Goal: Task Accomplishment & Management: Complete application form

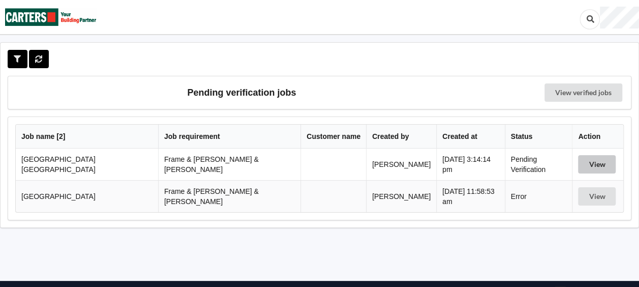
click at [583, 164] on button "View" at bounding box center [597, 164] width 38 height 18
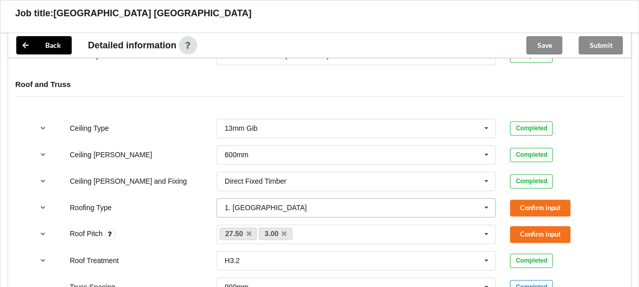
scroll to position [610, 0]
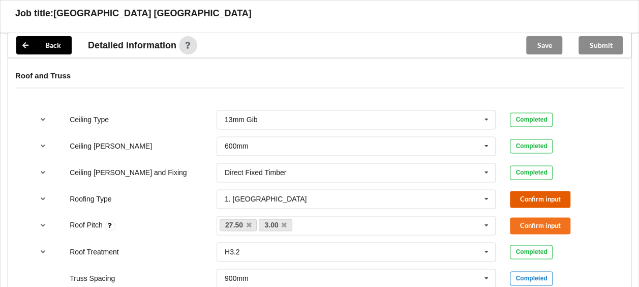
click at [536, 191] on button "Confirm input" at bounding box center [540, 199] width 61 height 17
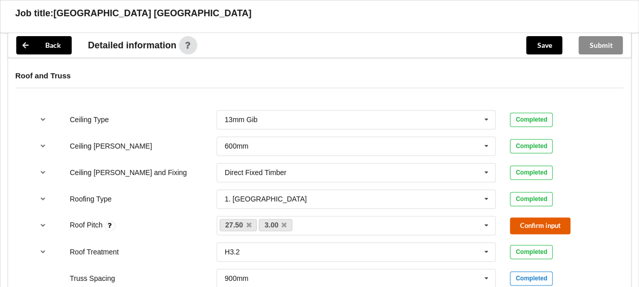
click at [522, 217] on button "Confirm input" at bounding box center [540, 225] width 61 height 17
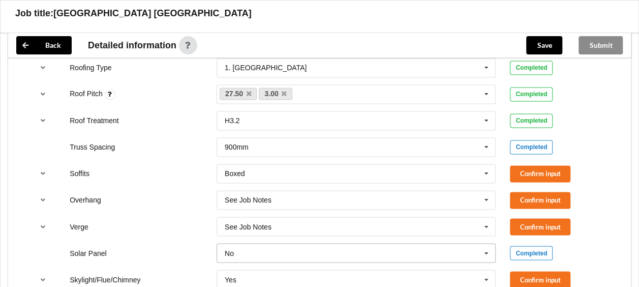
scroll to position [814, 0]
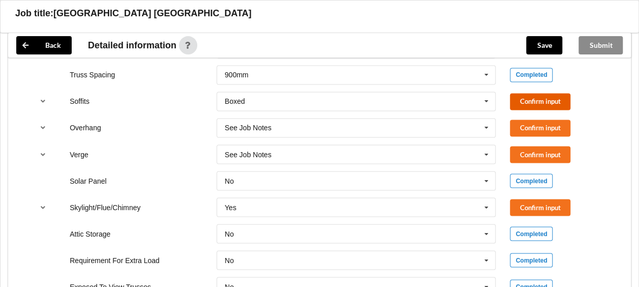
click at [521, 93] on button "Confirm input" at bounding box center [540, 101] width 61 height 17
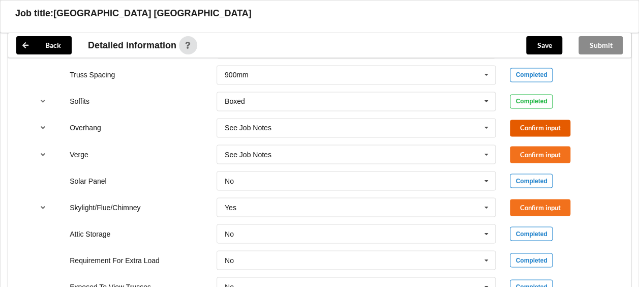
click at [526, 120] on button "Confirm input" at bounding box center [540, 128] width 61 height 17
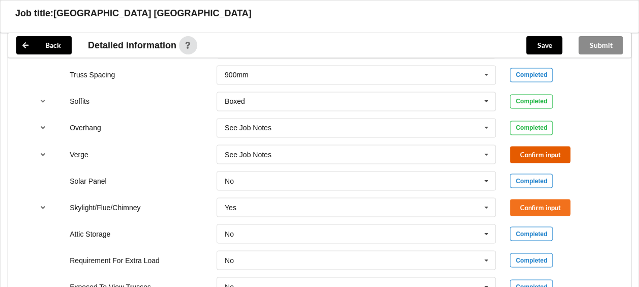
click at [519, 146] on button "Confirm input" at bounding box center [540, 154] width 61 height 17
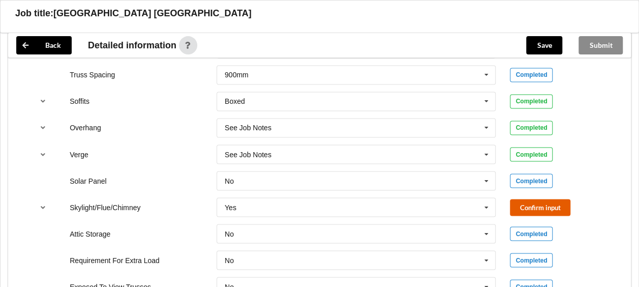
click at [531, 199] on button "Confirm input" at bounding box center [540, 207] width 61 height 17
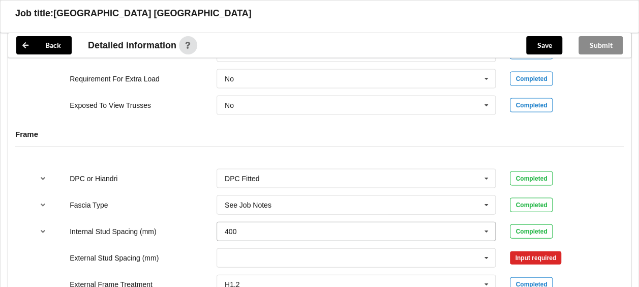
scroll to position [1068, 0]
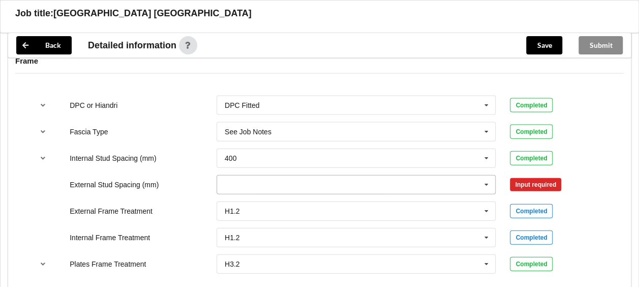
click at [490, 175] on icon at bounding box center [486, 184] width 15 height 19
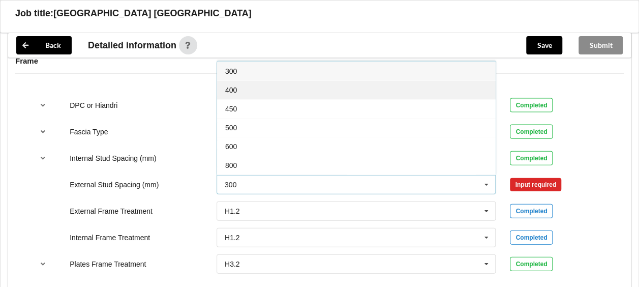
click at [235, 86] on span "400" at bounding box center [231, 90] width 12 height 8
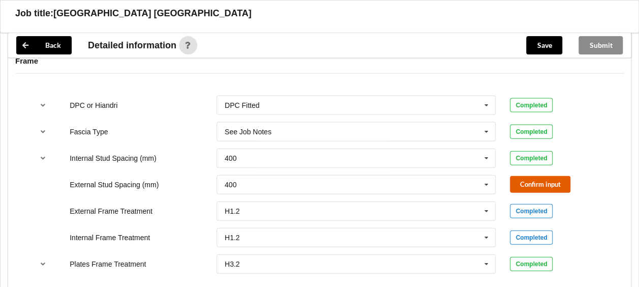
click at [519, 176] on button "Confirm input" at bounding box center [540, 184] width 61 height 17
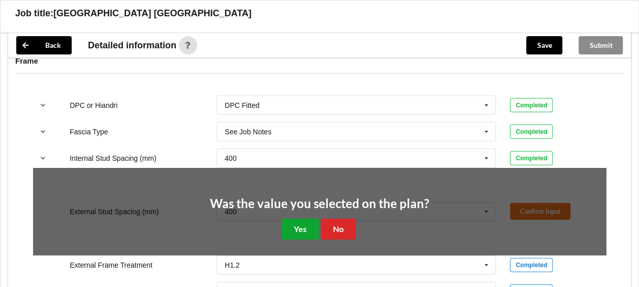
click at [305, 219] on button "Yes" at bounding box center [300, 229] width 37 height 21
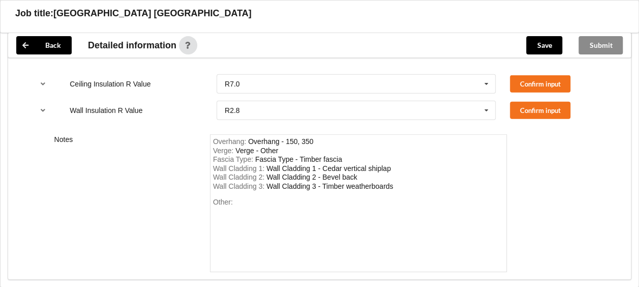
scroll to position [1424, 0]
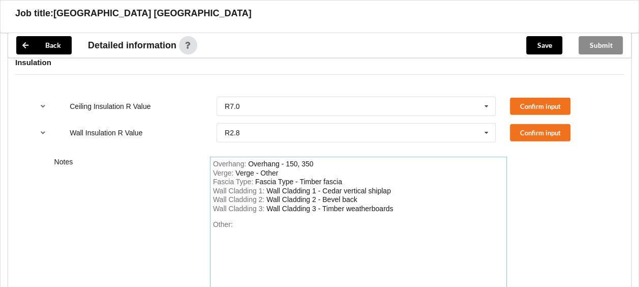
click at [390, 187] on div "Wall Cladding 1 - Cedar vertical shiplap" at bounding box center [328, 191] width 125 height 8
click at [341, 187] on div "Wall Cladding 1 - Cedar vertical shiplap" at bounding box center [328, 191] width 125 height 8
click at [237, 220] on div "Other:" at bounding box center [358, 255] width 291 height 71
drag, startPoint x: 233, startPoint y: 210, endPoint x: 248, endPoint y: 224, distance: 20.1
click at [236, 220] on div "Other: the customer would like a price in pine please." at bounding box center [358, 255] width 291 height 71
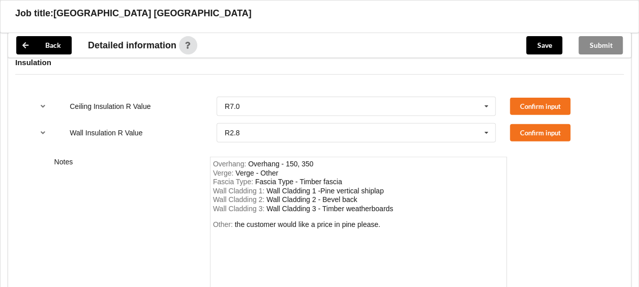
click at [232, 220] on span "Other:" at bounding box center [224, 224] width 22 height 8
click at [239, 220] on div "the customer would like a price in pine please." at bounding box center [307, 224] width 145 height 8
click at [246, 220] on div "the customer would like a price in pine please." at bounding box center [307, 224] width 145 height 8
click at [564, 98] on button "Confirm input" at bounding box center [540, 106] width 61 height 17
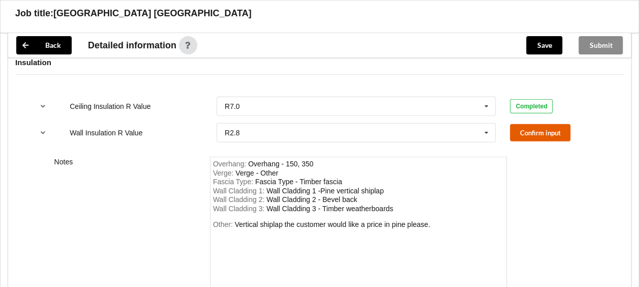
click at [543, 124] on button "Confirm input" at bounding box center [540, 132] width 61 height 17
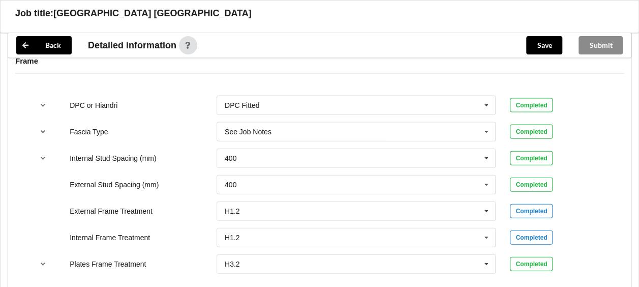
scroll to position [1068, 0]
click at [534, 46] on button "Save" at bounding box center [544, 45] width 36 height 18
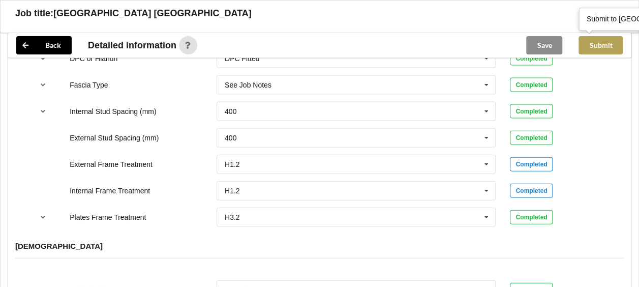
click at [593, 46] on button "Submit" at bounding box center [601, 45] width 44 height 18
